Goal: Information Seeking & Learning: Learn about a topic

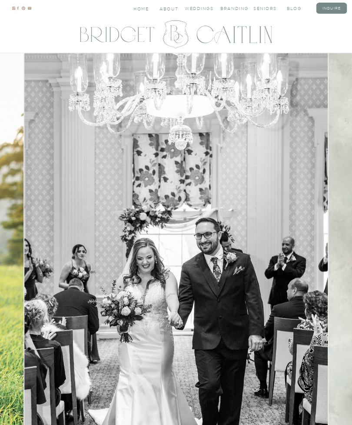
click at [264, 10] on nav "seniors" at bounding box center [265, 8] width 23 height 5
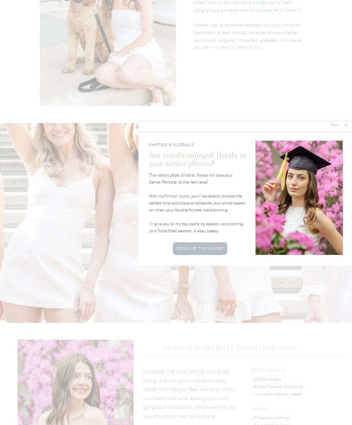
scroll to position [661, 0]
click at [207, 253] on div at bounding box center [200, 248] width 55 height 13
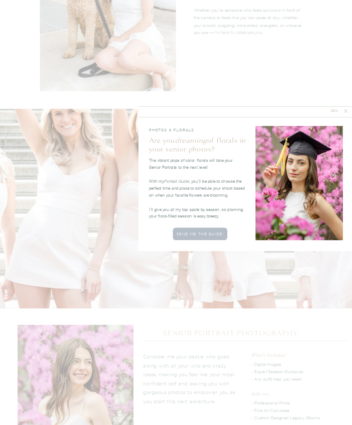
click at [348, 109] on icon at bounding box center [346, 111] width 6 height 6
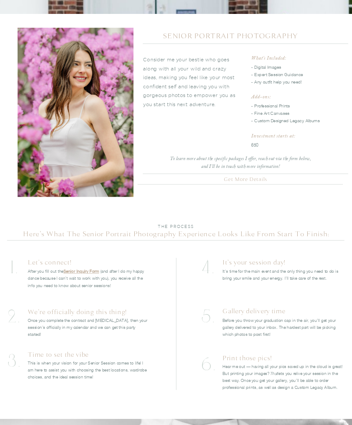
scroll to position [975, 0]
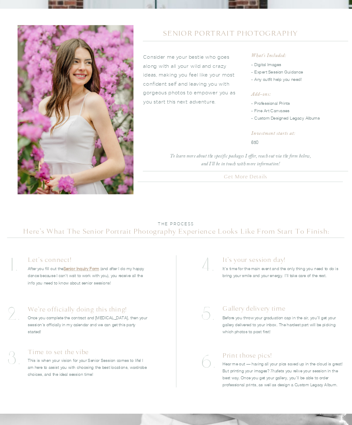
click at [87, 270] on link "Senior Inquiry Form" at bounding box center [81, 268] width 36 height 5
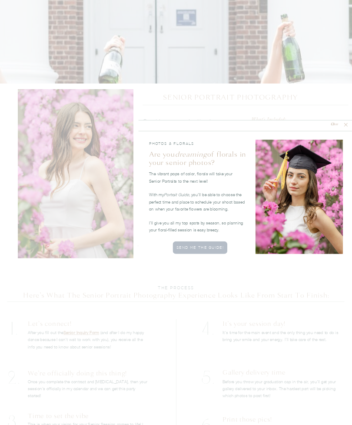
scroll to position [911, 0]
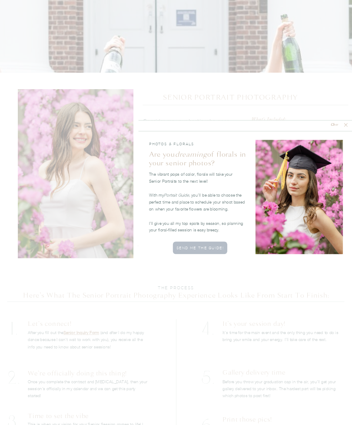
click at [348, 124] on icon at bounding box center [346, 125] width 6 height 6
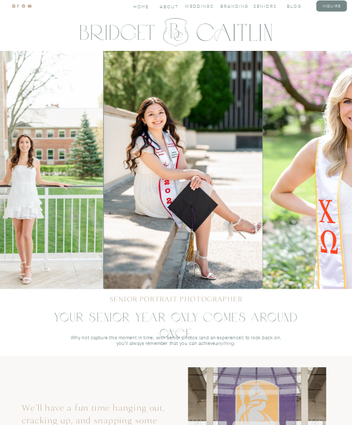
scroll to position [1, 0]
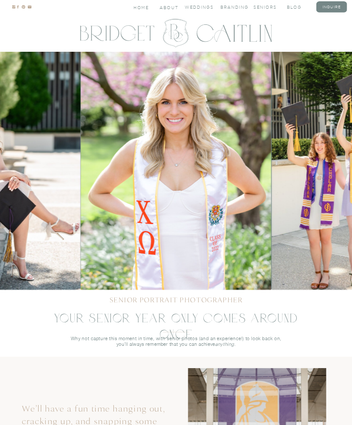
click at [242, 133] on img at bounding box center [176, 171] width 190 height 238
click at [251, 138] on img at bounding box center [176, 171] width 190 height 238
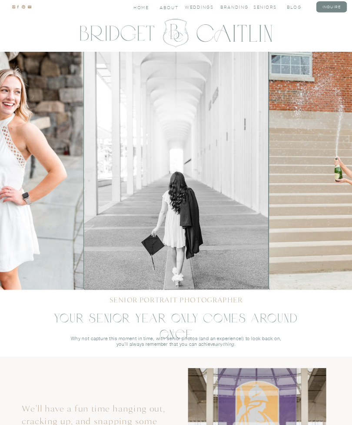
scroll to position [0, 0]
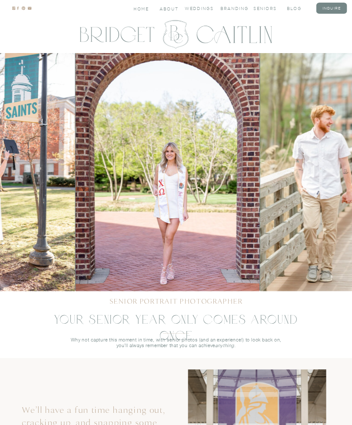
click at [331, 103] on img at bounding box center [345, 172] width 170 height 238
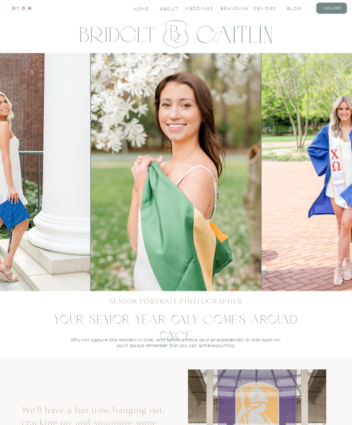
click at [332, 101] on img at bounding box center [347, 172] width 170 height 238
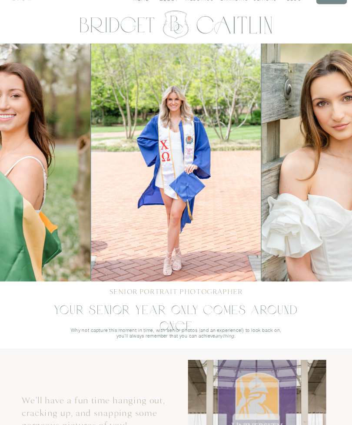
scroll to position [5, 0]
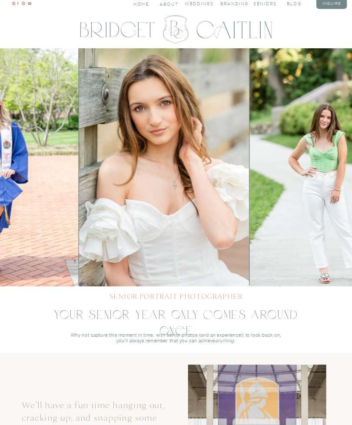
click at [337, 63] on img at bounding box center [342, 167] width 184 height 238
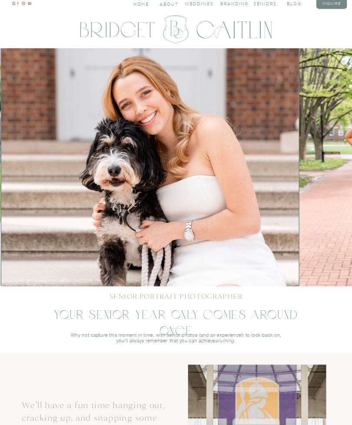
scroll to position [4, 0]
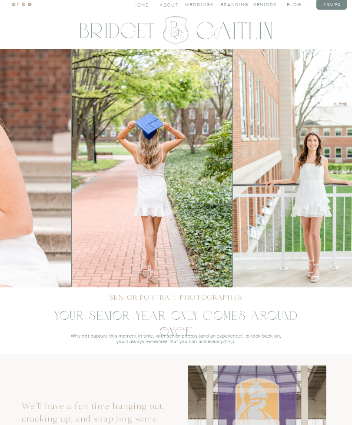
click at [340, 74] on img at bounding box center [312, 168] width 159 height 238
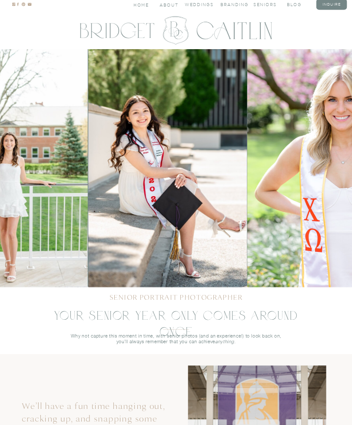
click at [333, 80] on img at bounding box center [342, 168] width 190 height 238
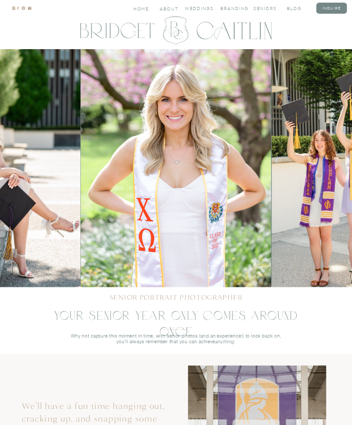
scroll to position [0, 0]
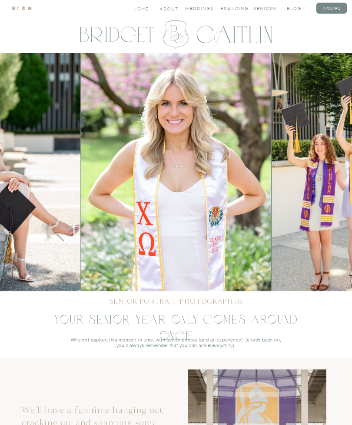
click at [290, 9] on nav "blog" at bounding box center [298, 8] width 23 height 5
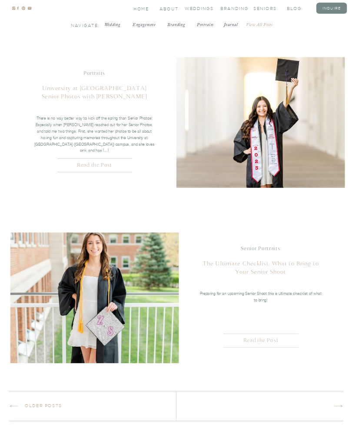
scroll to position [1413, 0]
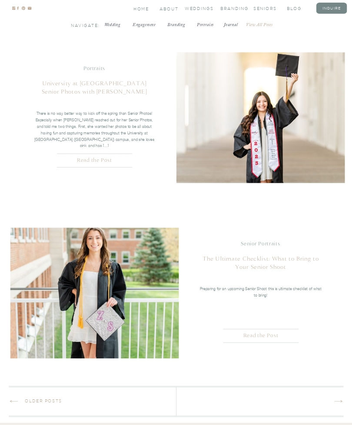
click at [274, 333] on h2 "Read the Post" at bounding box center [261, 336] width 98 height 8
